Goal: Transaction & Acquisition: Purchase product/service

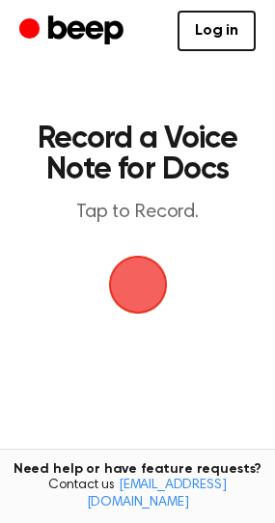
click at [151, 292] on span "button" at bounding box center [138, 285] width 54 height 54
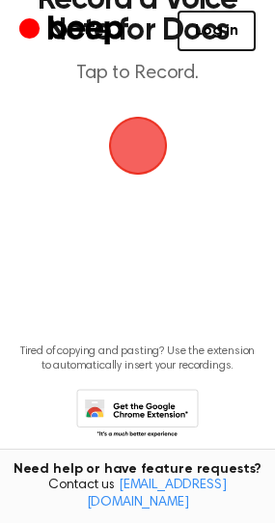
scroll to position [174, 0]
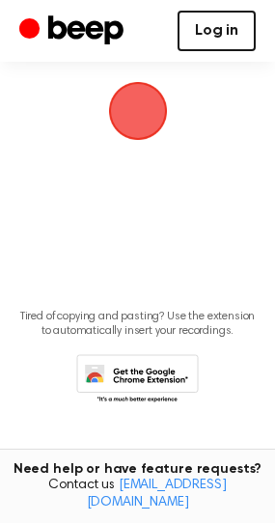
click at [222, 42] on link "Log in" at bounding box center [217, 31] width 78 height 41
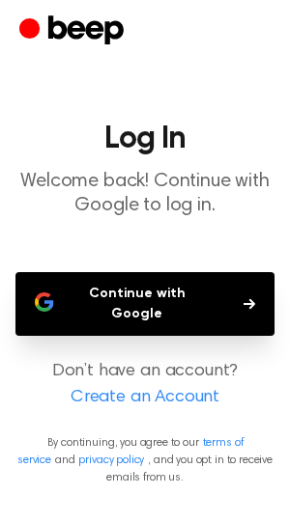
click at [189, 288] on button "Continue with Google" at bounding box center [144, 304] width 259 height 64
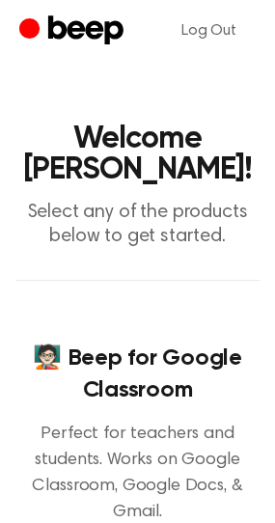
click at [125, 242] on p "Select any of the products below to get started." at bounding box center [137, 225] width 244 height 48
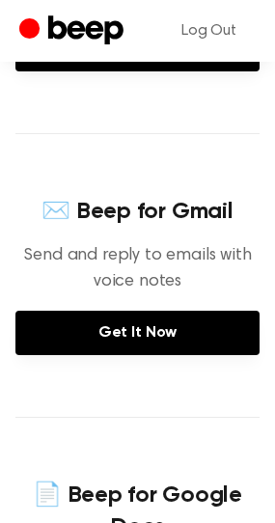
scroll to position [257, 0]
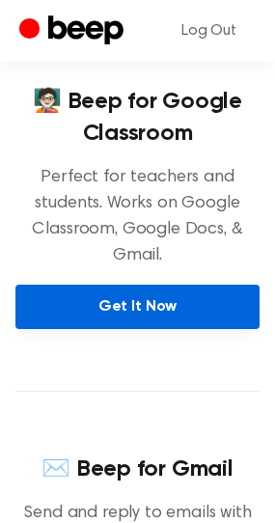
click at [167, 299] on link "Get It Now" at bounding box center [137, 307] width 244 height 44
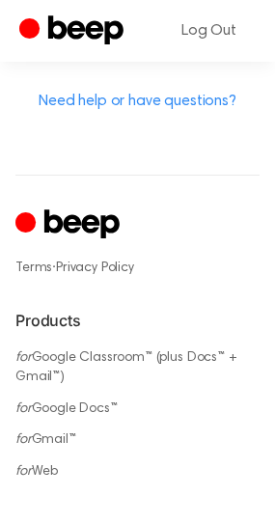
scroll to position [1174, 0]
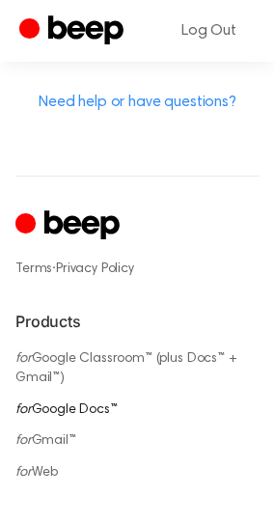
click at [83, 404] on link "for Google Docs™" at bounding box center [66, 411] width 102 height 14
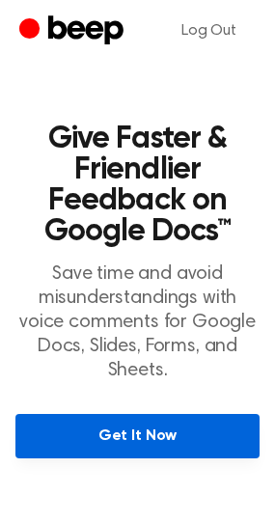
click at [113, 417] on link "Get It Now" at bounding box center [137, 436] width 244 height 44
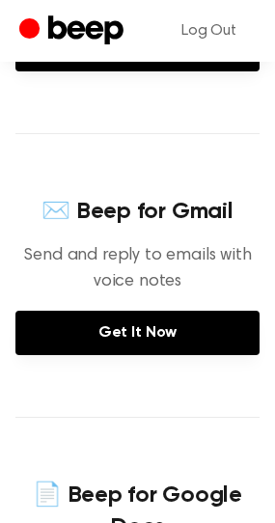
scroll to position [1030, 0]
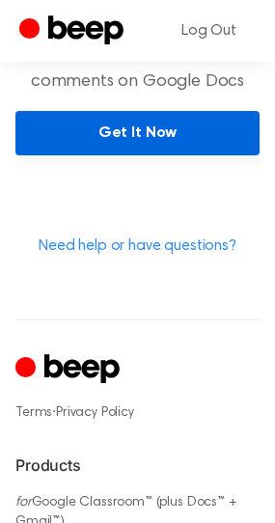
click at [79, 147] on link "Get It Now" at bounding box center [137, 133] width 244 height 44
